Goal: Task Accomplishment & Management: Use online tool/utility

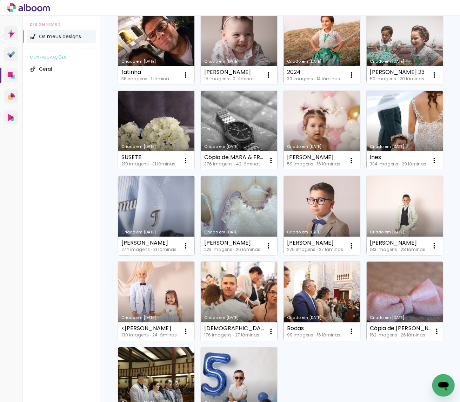
scroll to position [257, 0]
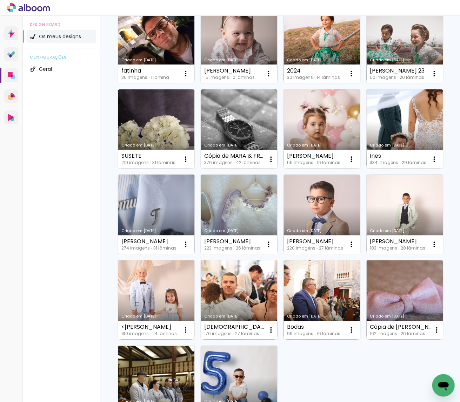
click at [156, 215] on link "Criado em [DATE]" at bounding box center [156, 214] width 76 height 79
